Goal: Information Seeking & Learning: Learn about a topic

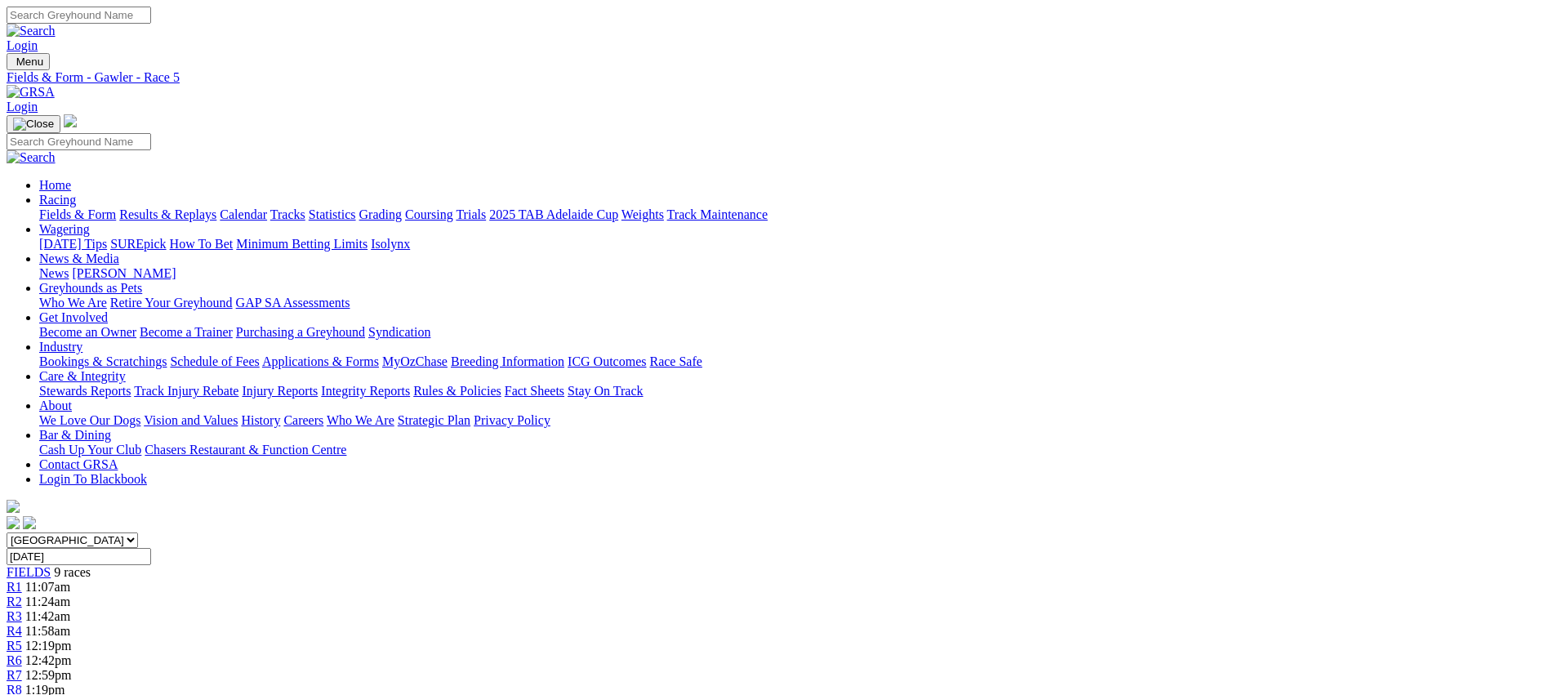
click at [22, 653] on span "R6" at bounding box center [15, 660] width 16 height 14
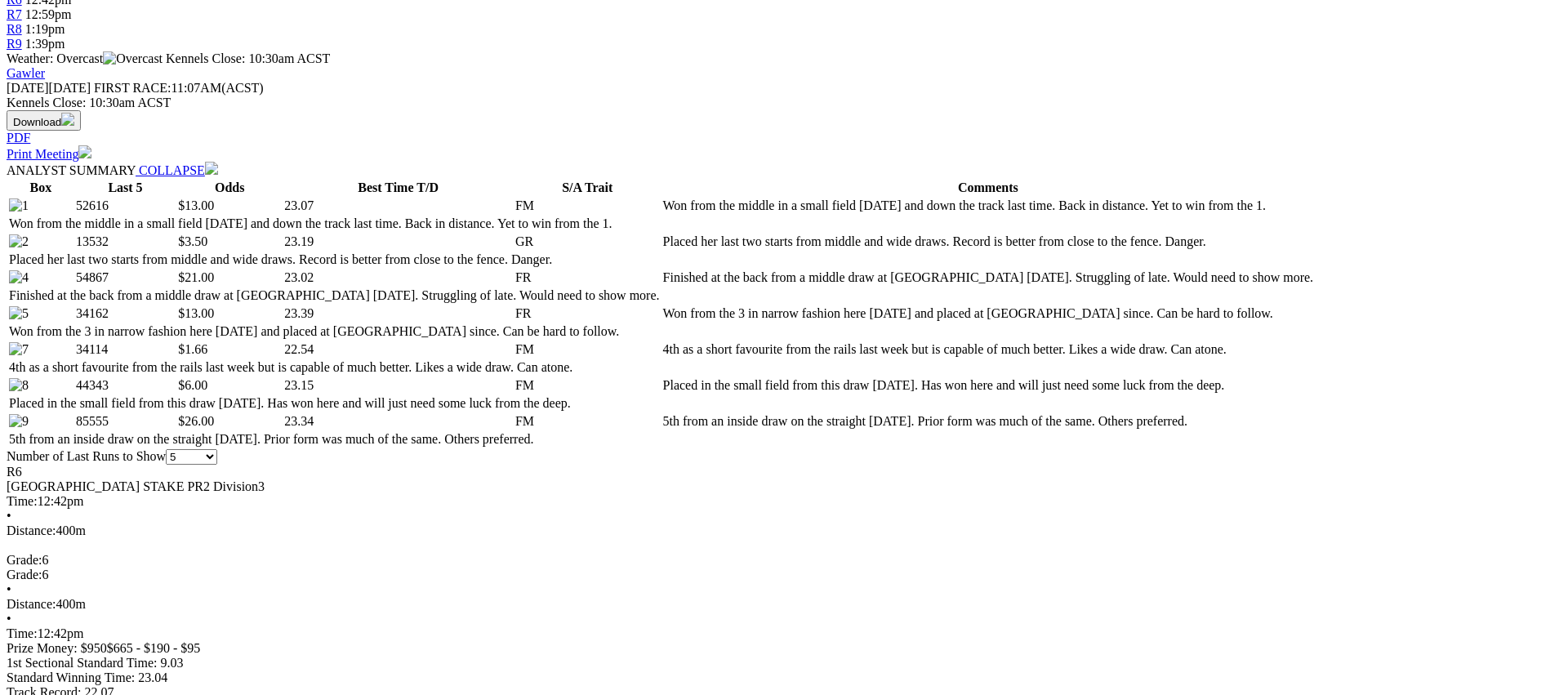
scroll to position [662, 0]
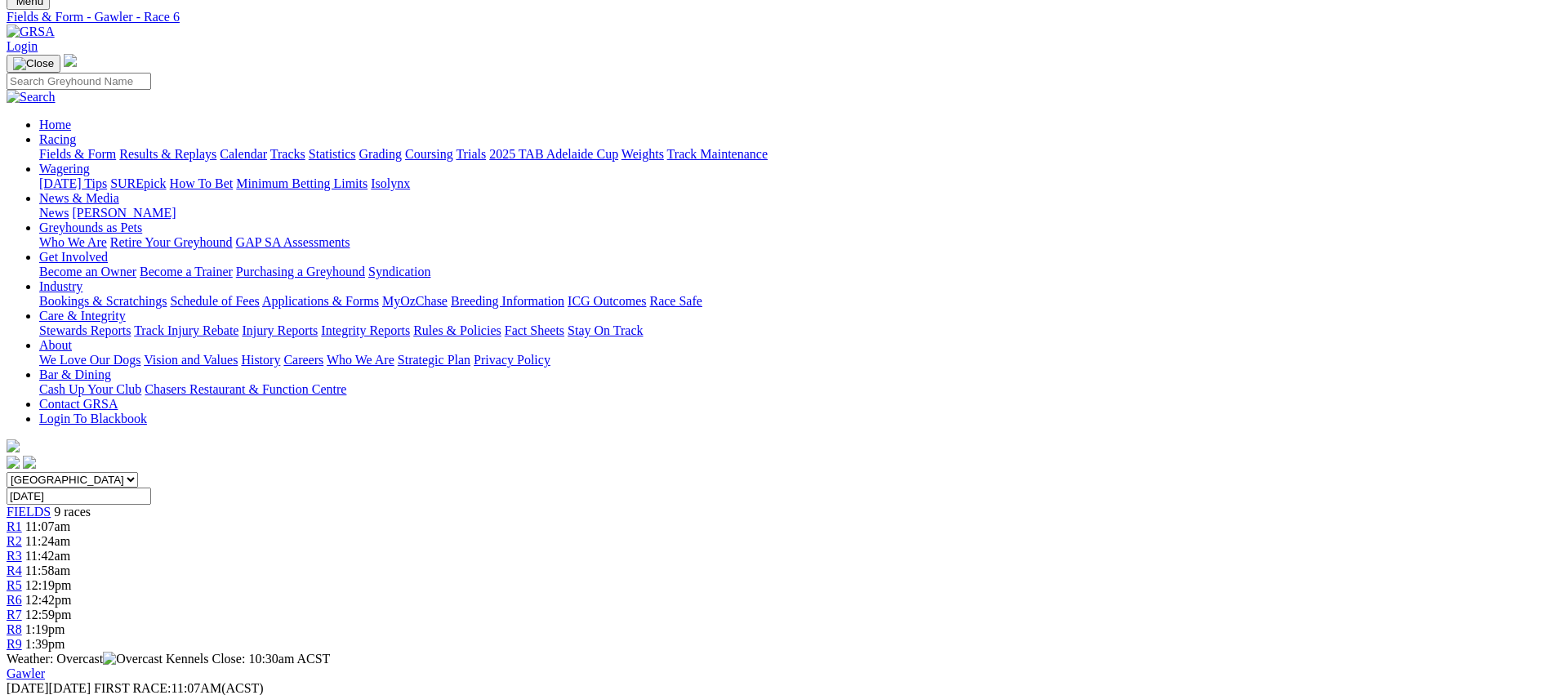
scroll to position [0, 0]
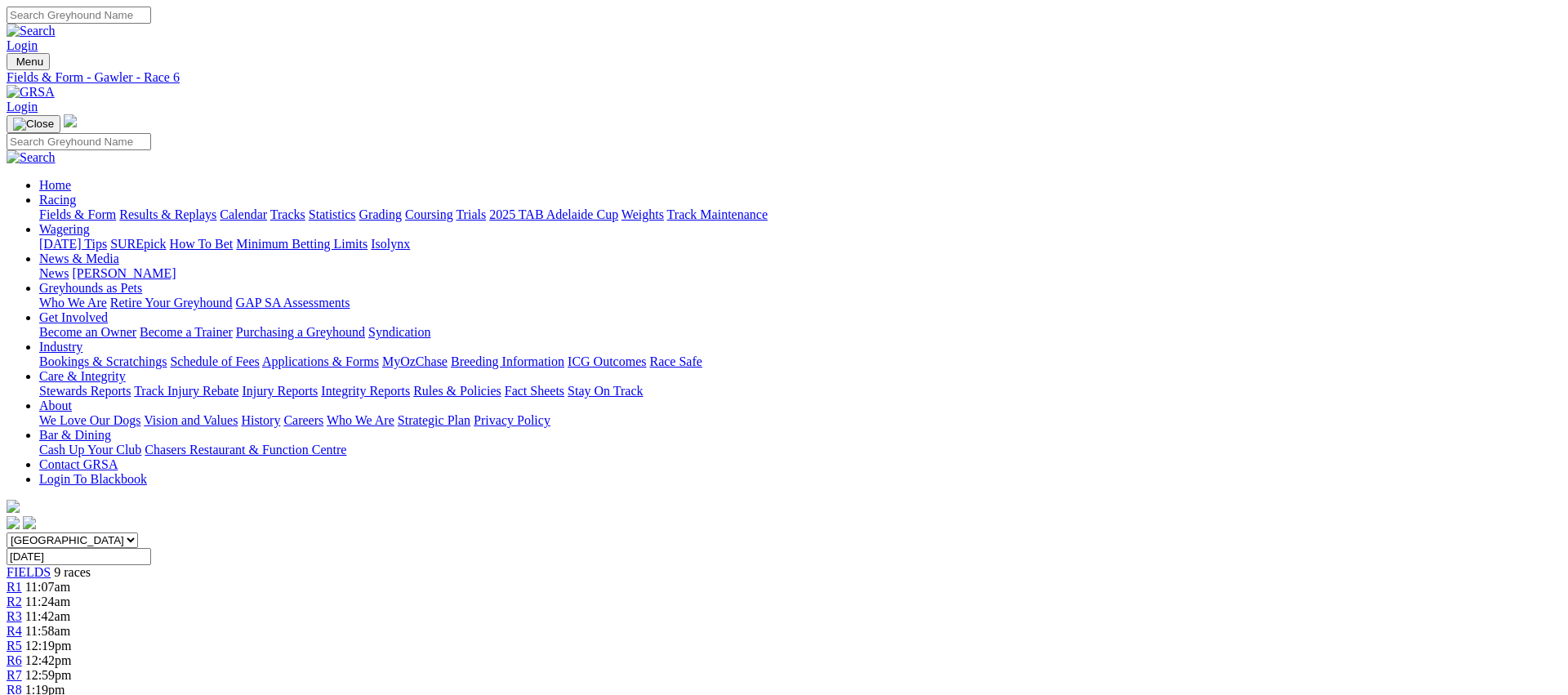
click at [1044, 667] on div "R7 12:59pm" at bounding box center [784, 674] width 1555 height 15
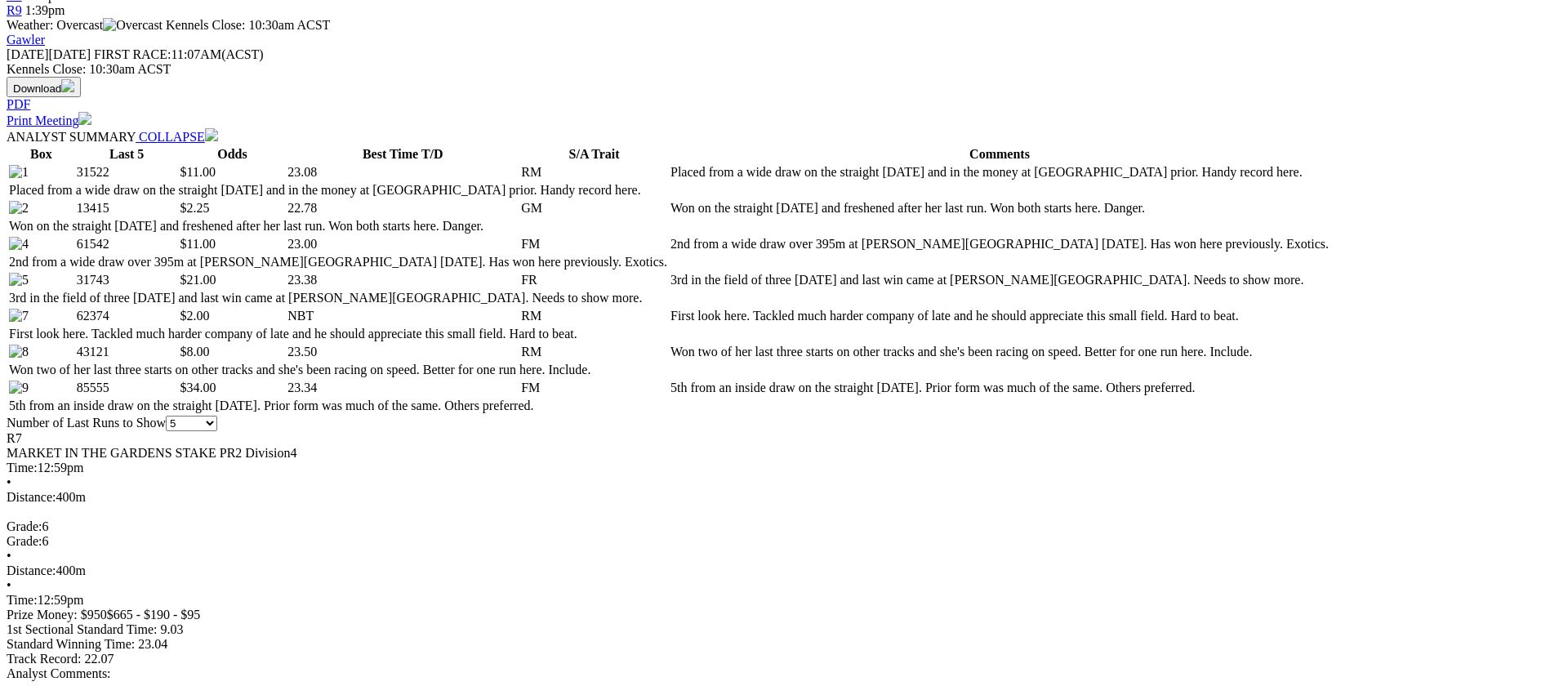
scroll to position [777, 0]
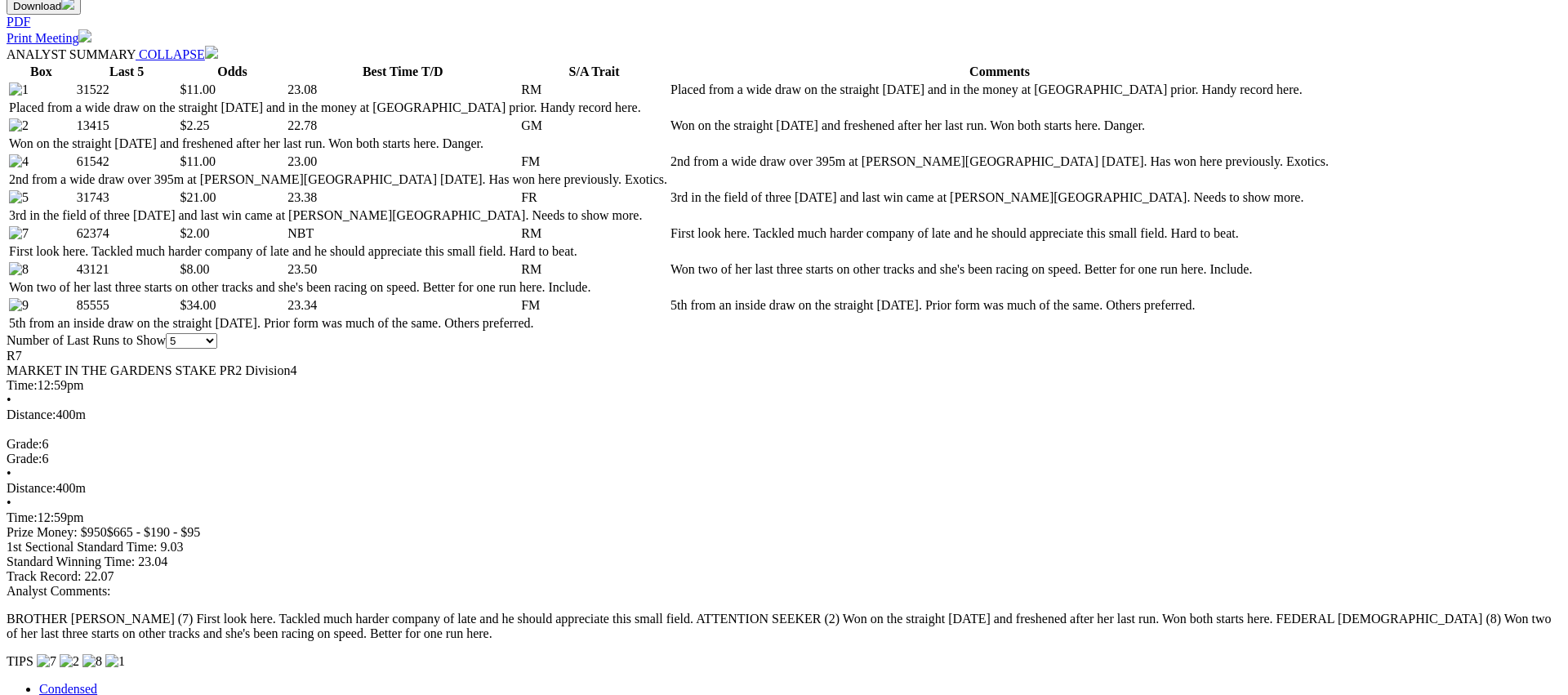
drag, startPoint x: 1306, startPoint y: 301, endPoint x: 1269, endPoint y: 296, distance: 37.3
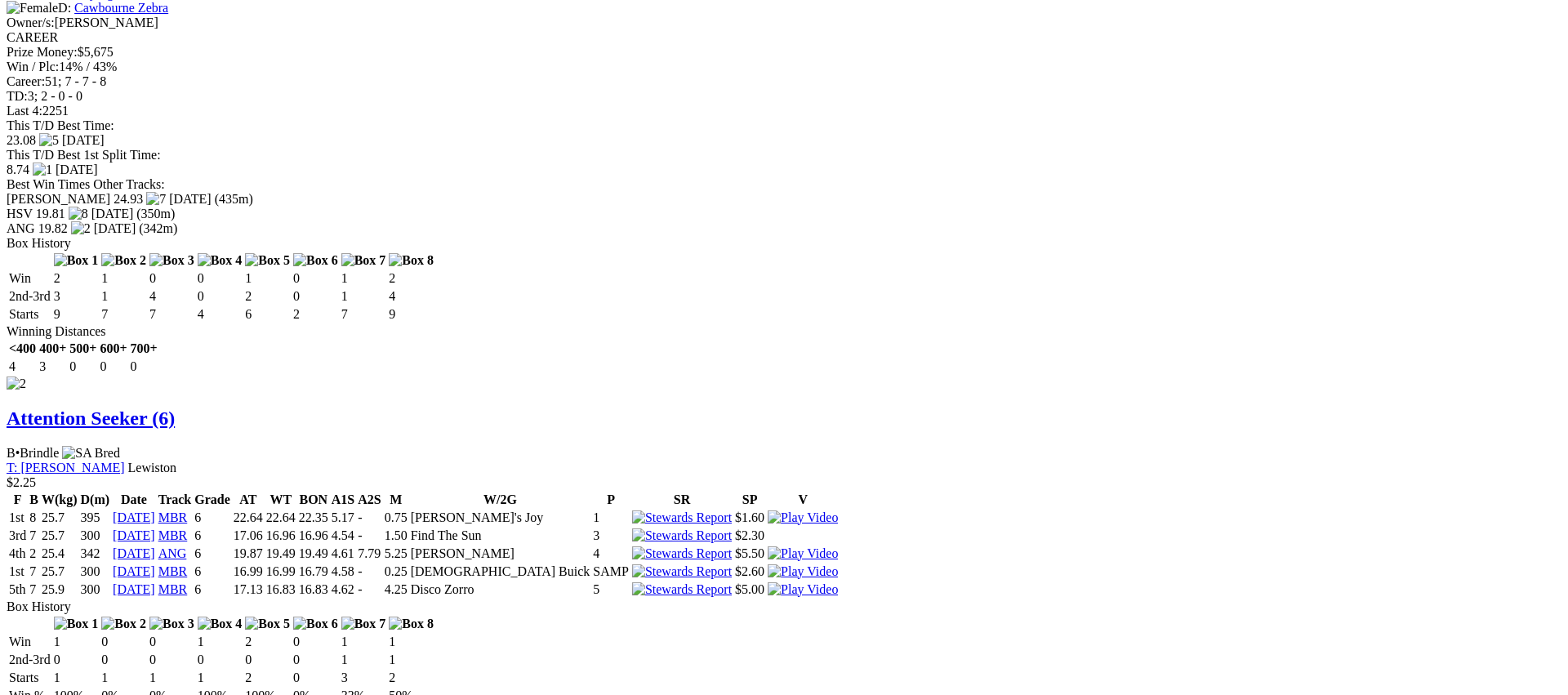
scroll to position [1935, 0]
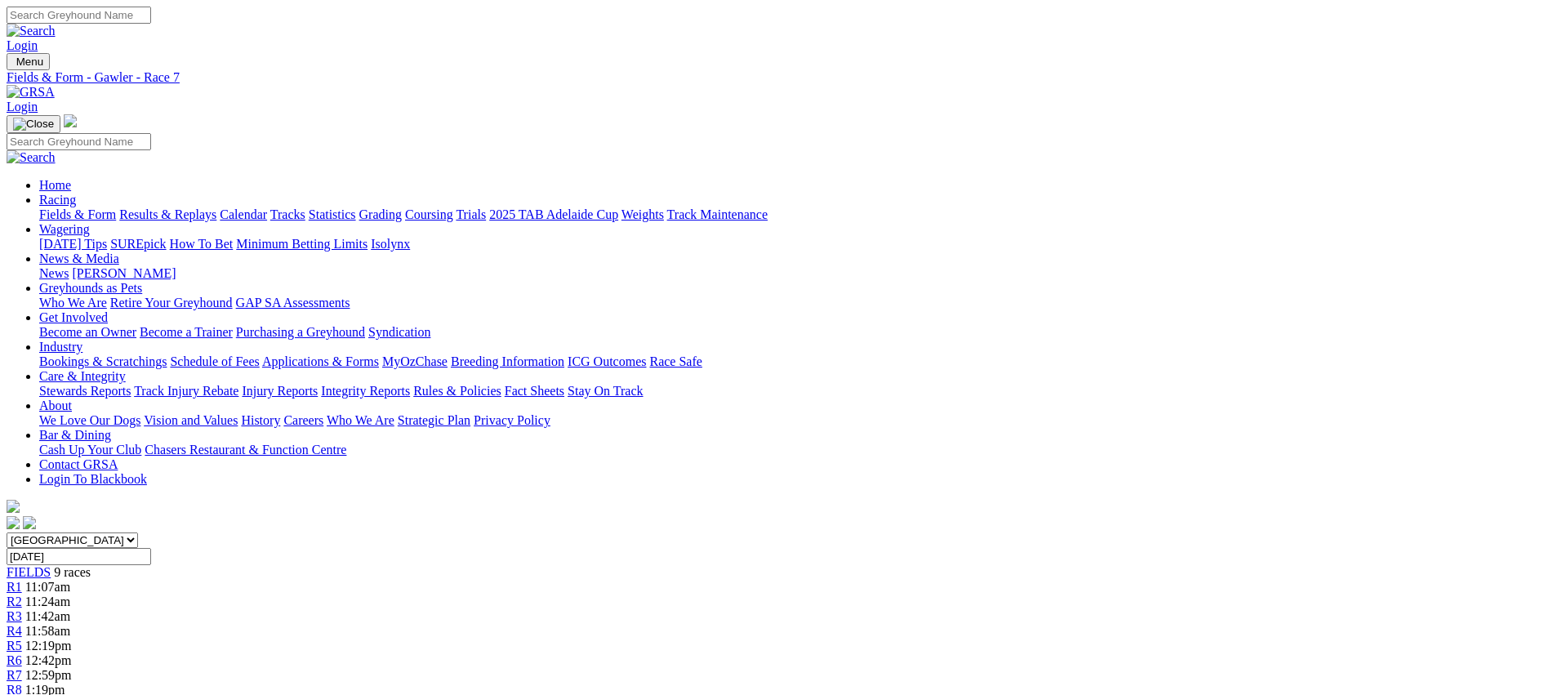
click at [1162, 682] on div "R8 1:19pm" at bounding box center [784, 689] width 1555 height 15
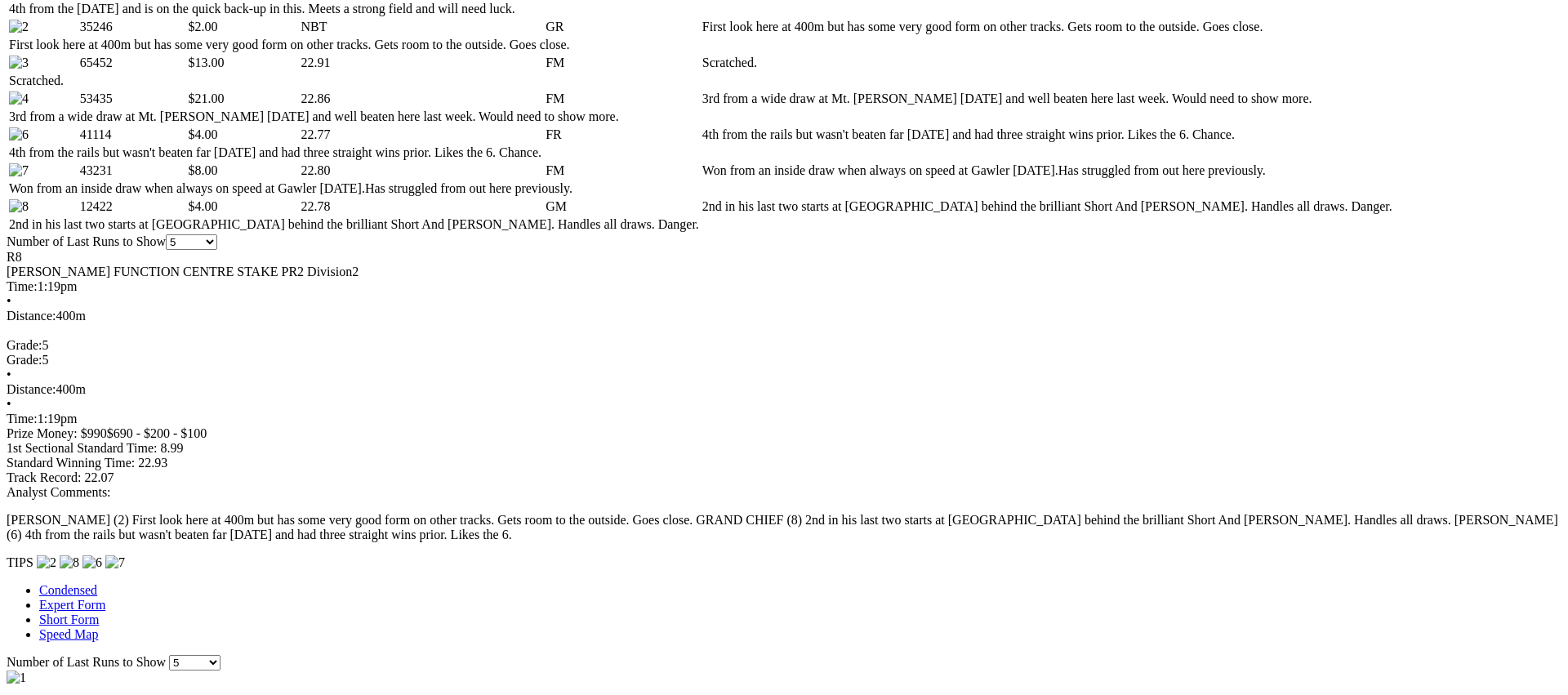
scroll to position [876, 0]
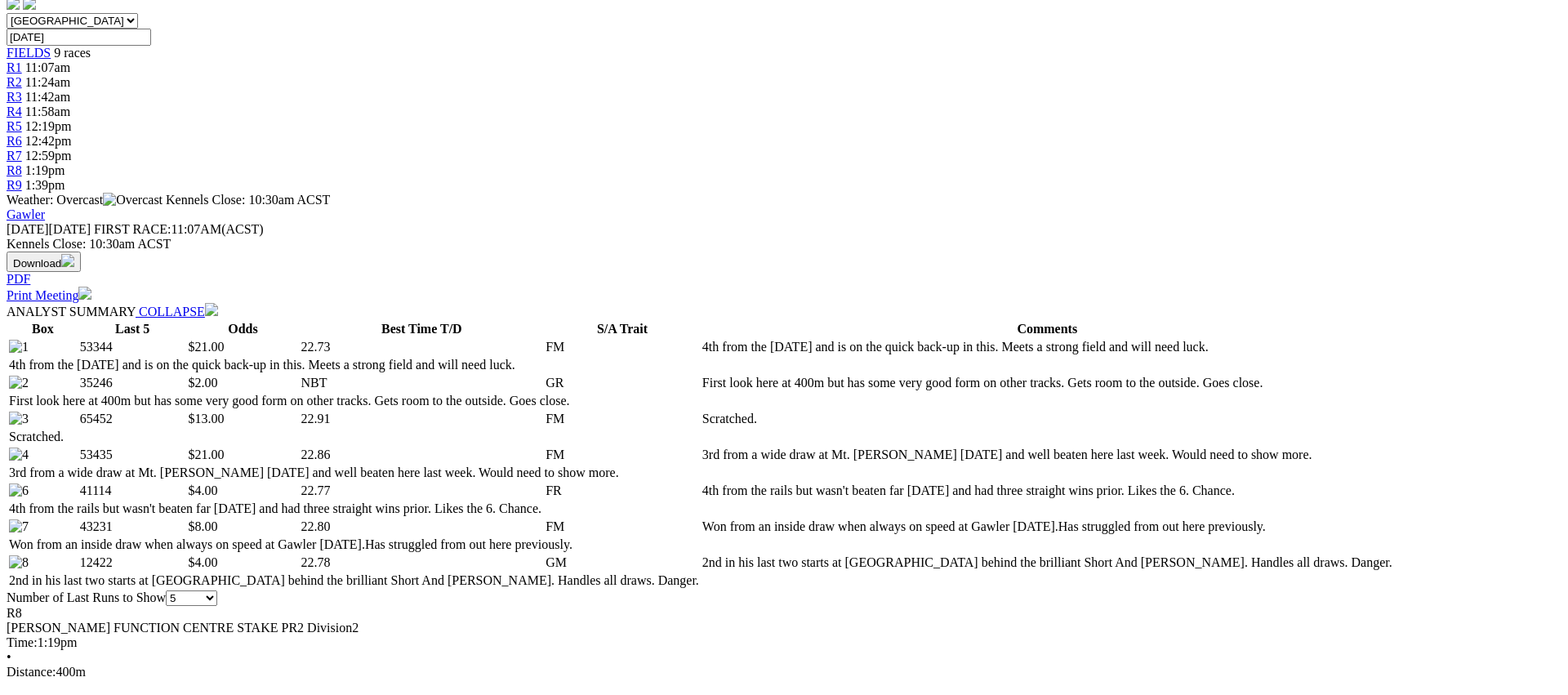
scroll to position [0, 0]
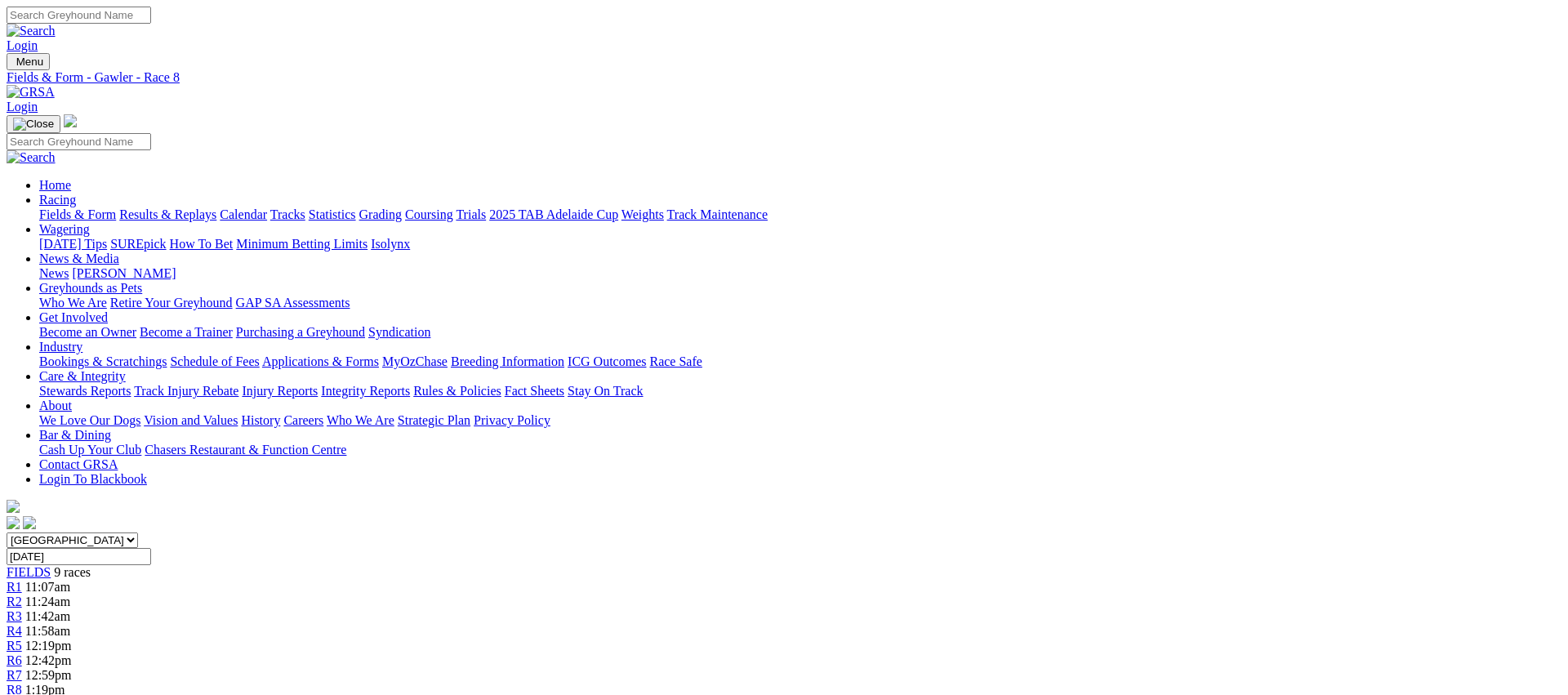
click at [22, 694] on span "R9" at bounding box center [15, 704] width 16 height 14
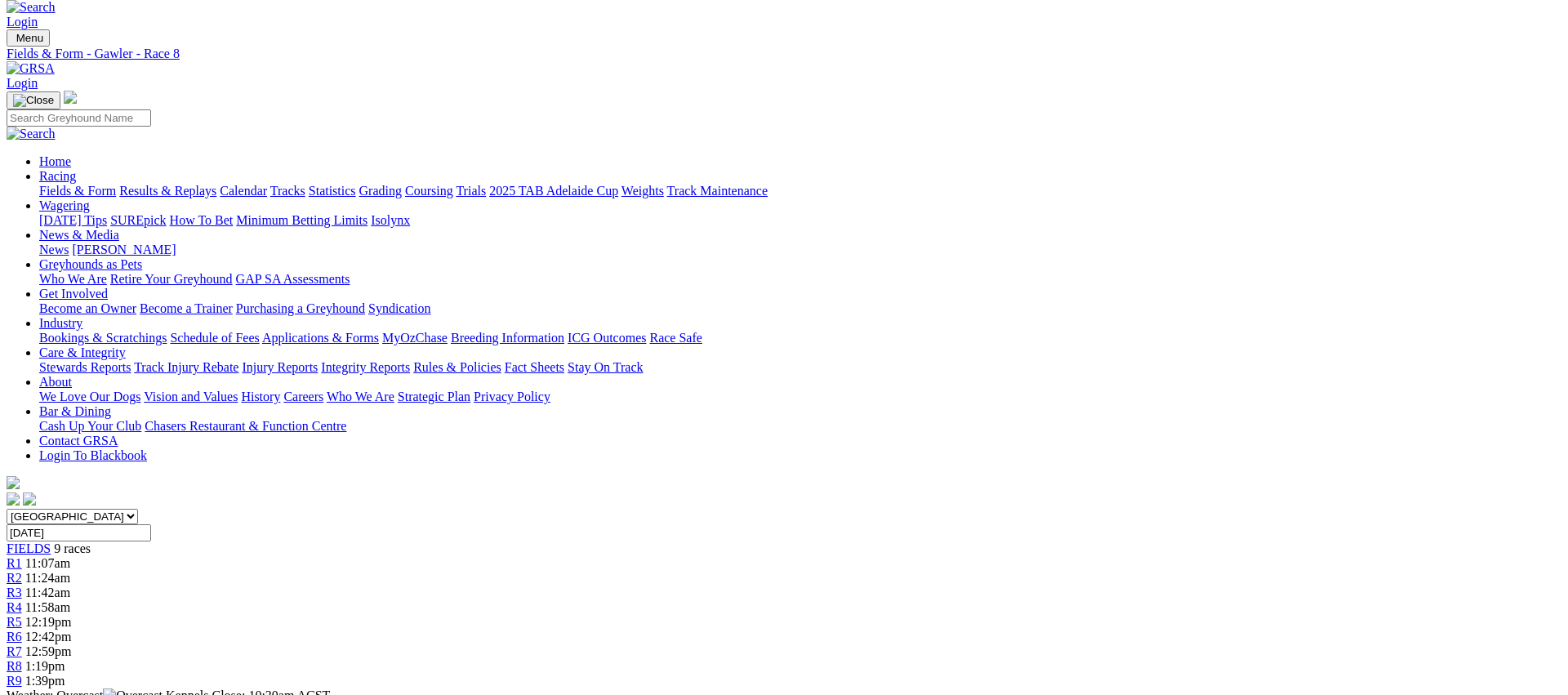
scroll to position [0, 0]
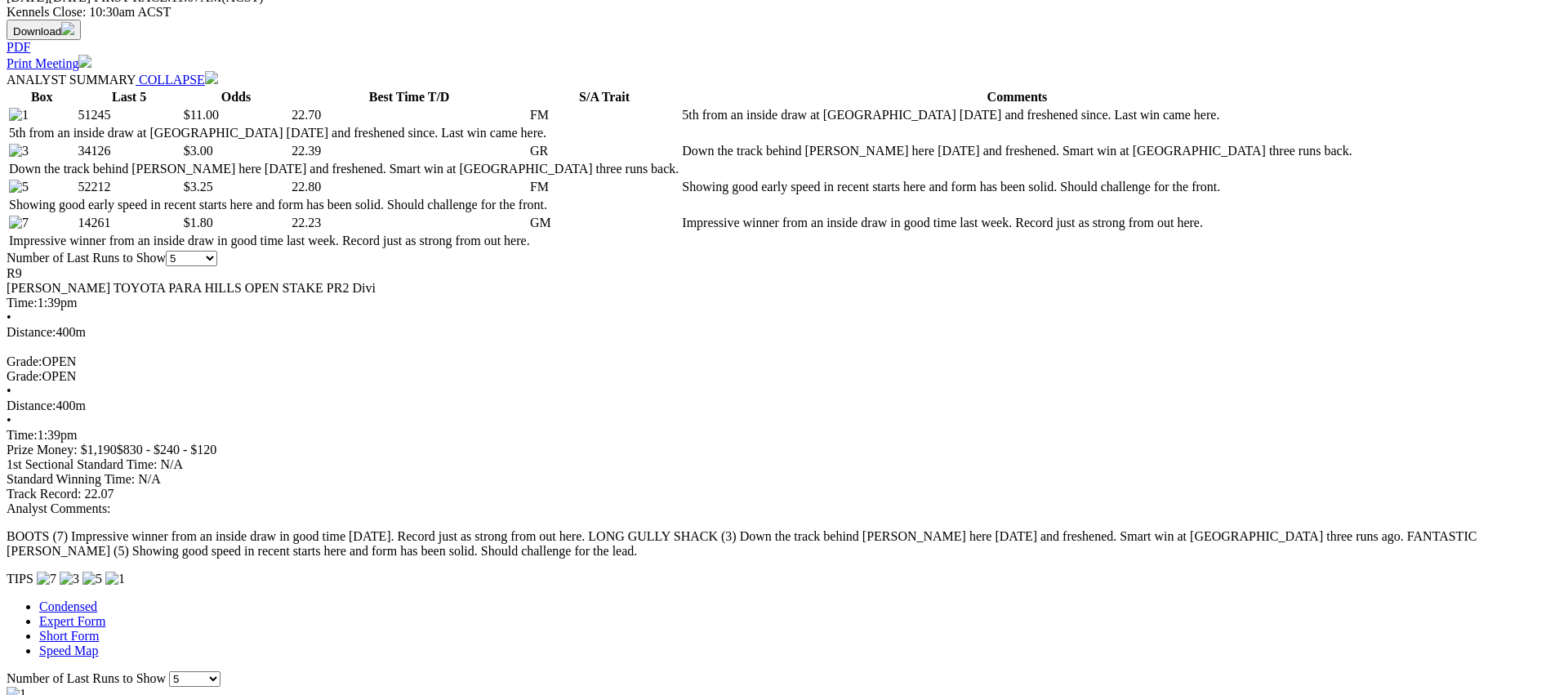
scroll to position [752, 0]
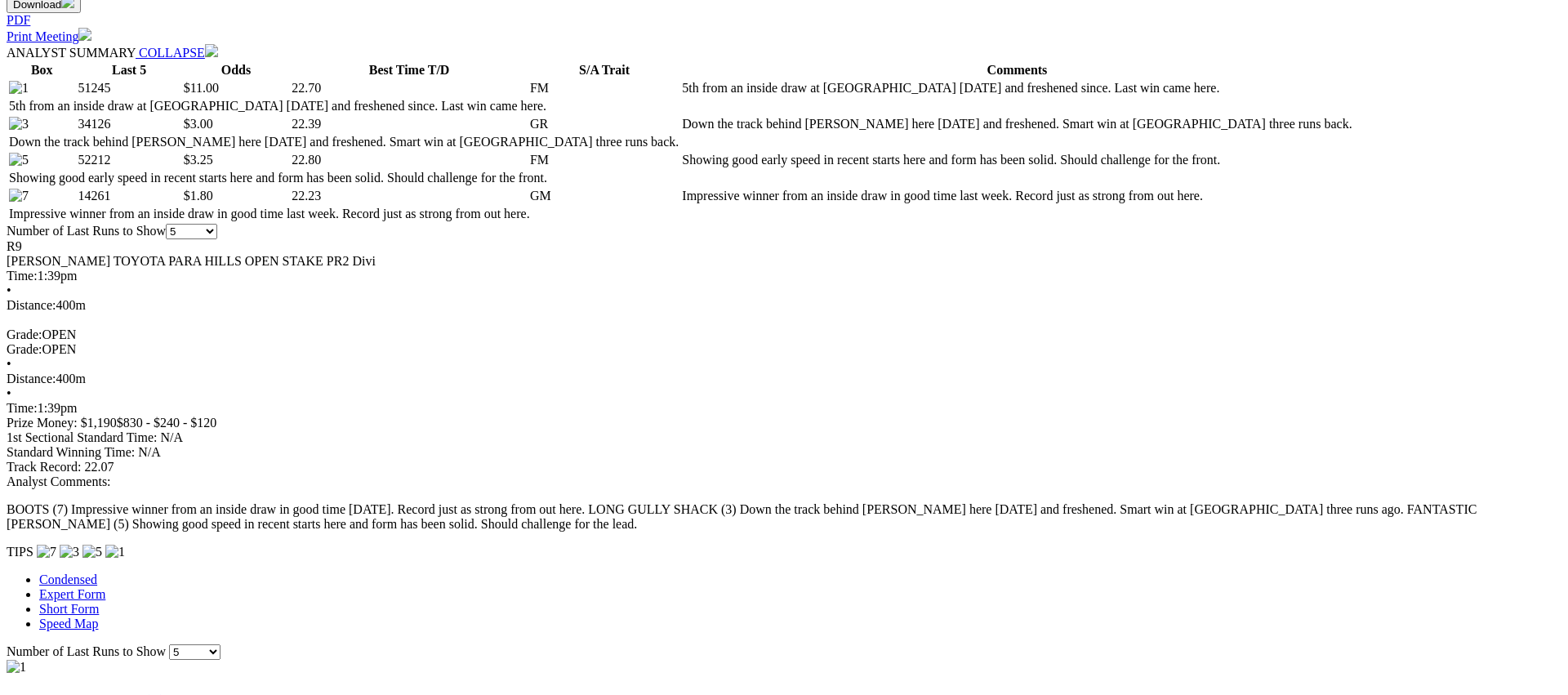
scroll to position [763, 0]
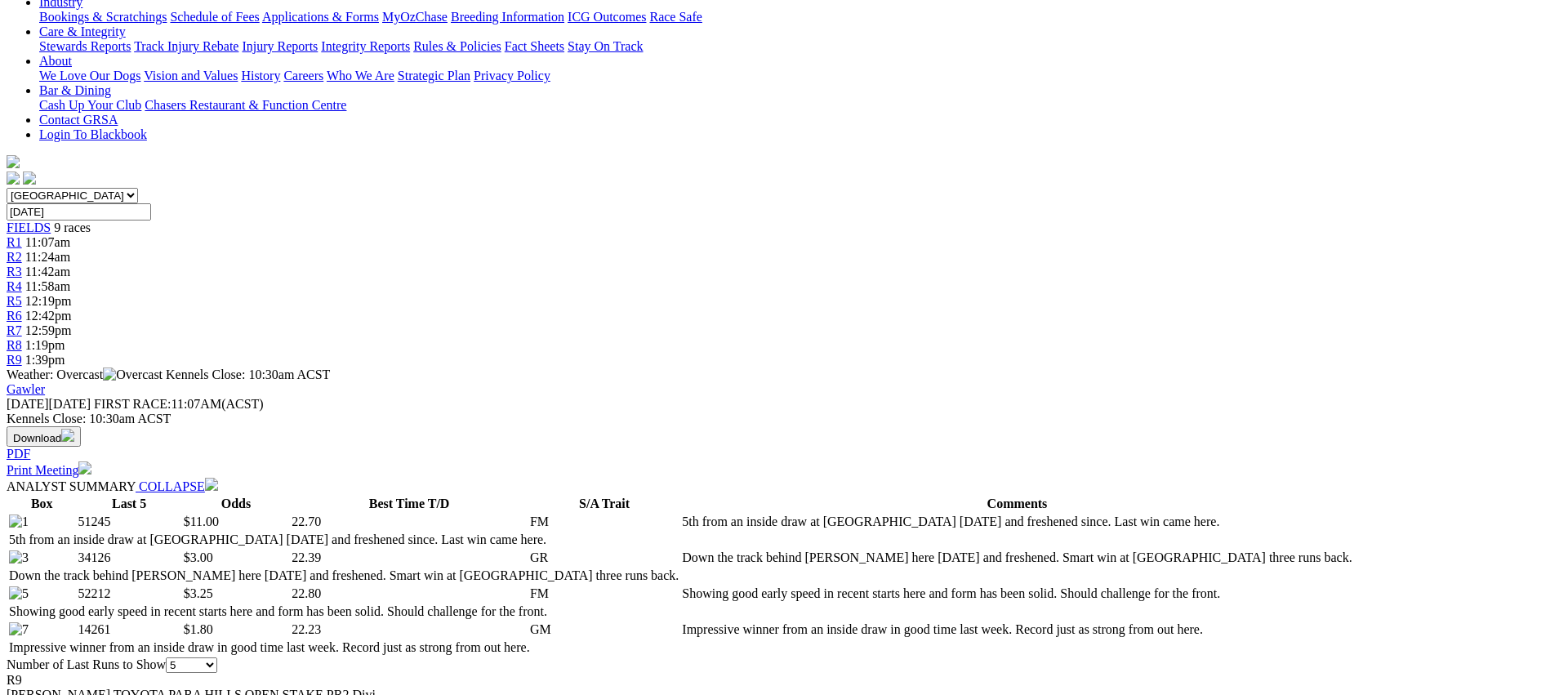
scroll to position [0, 0]
